Goal: Information Seeking & Learning: Learn about a topic

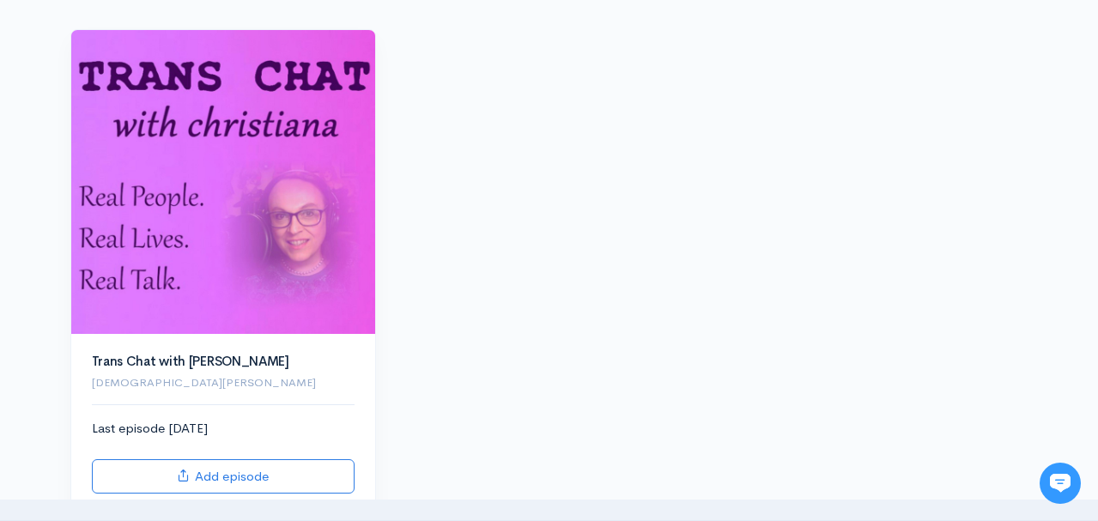
scroll to position [180, 0]
click at [195, 195] on img at bounding box center [223, 183] width 304 height 304
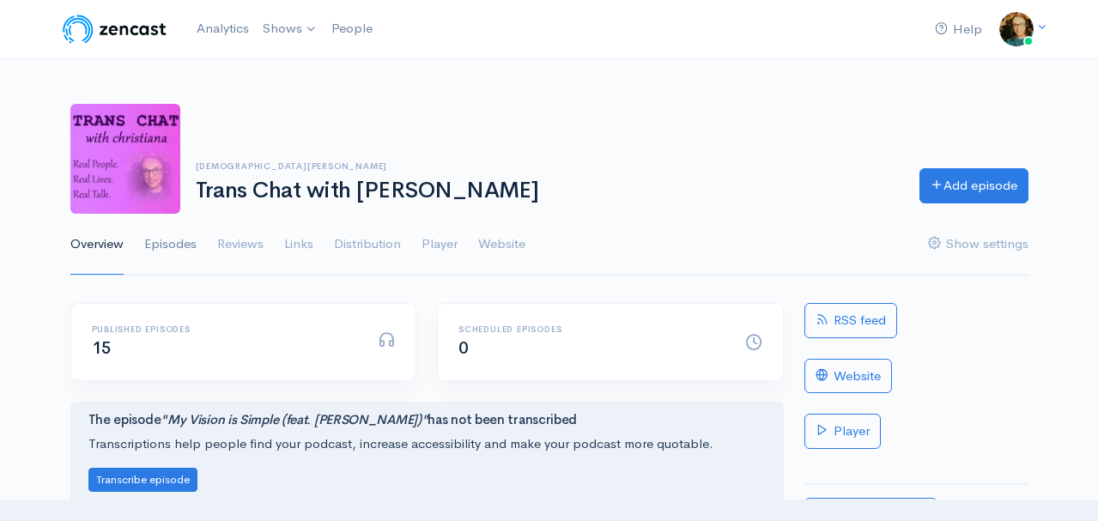
click at [179, 245] on link "Episodes" at bounding box center [170, 245] width 52 height 62
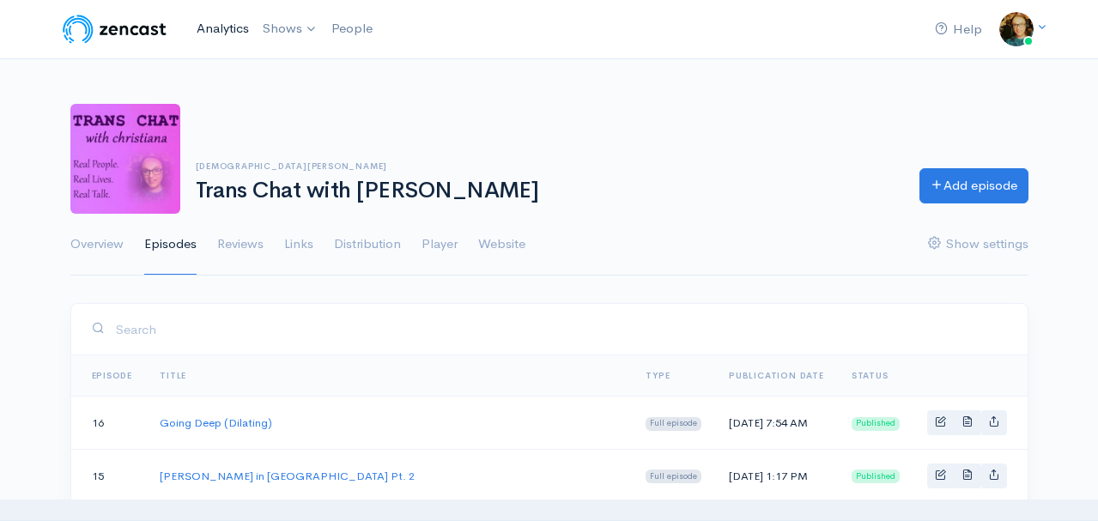
click at [220, 27] on link "Analytics" at bounding box center [223, 28] width 66 height 37
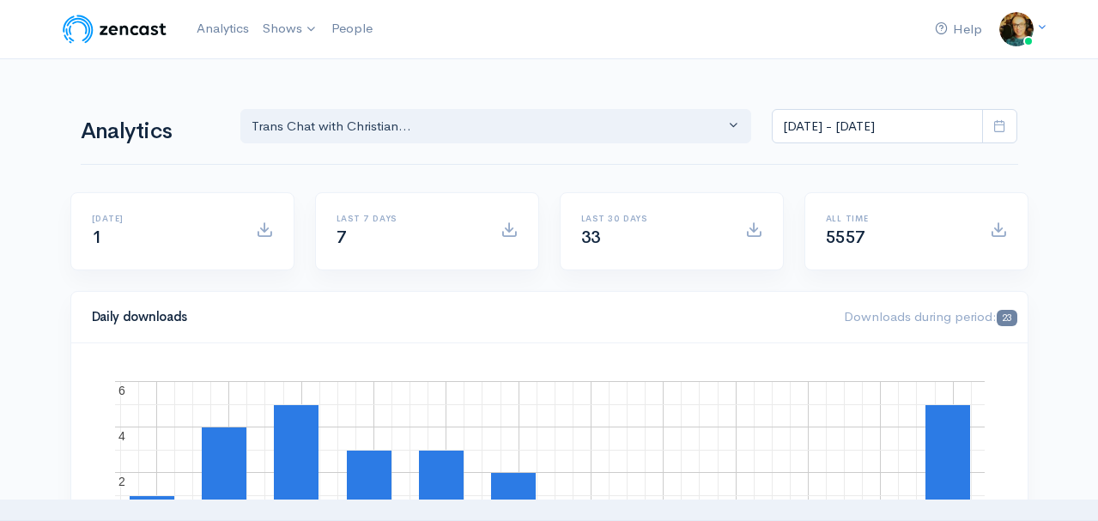
click at [1004, 125] on icon at bounding box center [999, 125] width 13 height 13
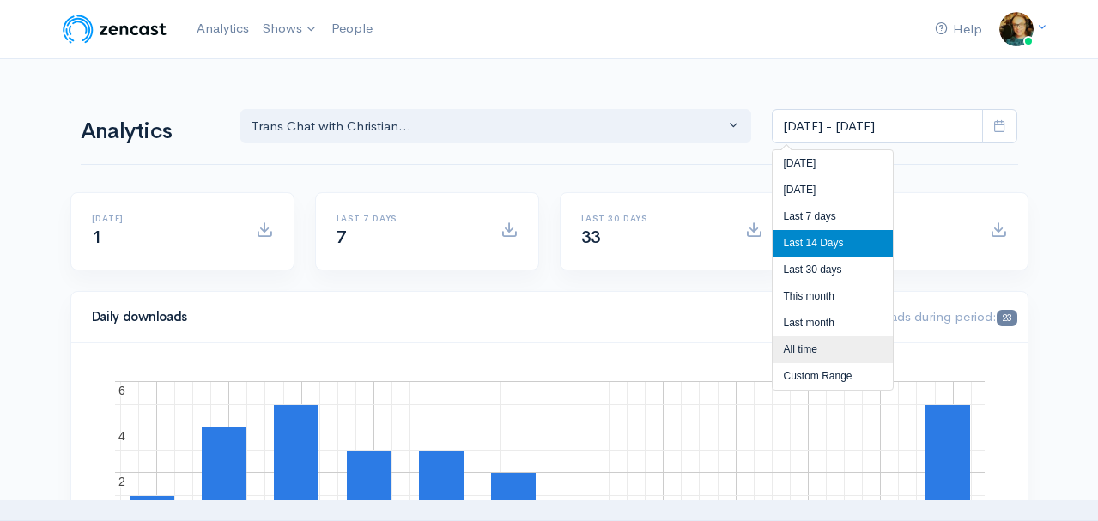
click at [808, 344] on li "All time" at bounding box center [832, 349] width 120 height 27
type input "[DATE] - [DATE]"
